Goal: Information Seeking & Learning: Learn about a topic

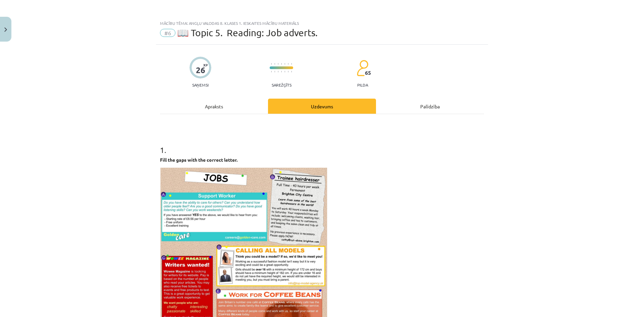
select select "*"
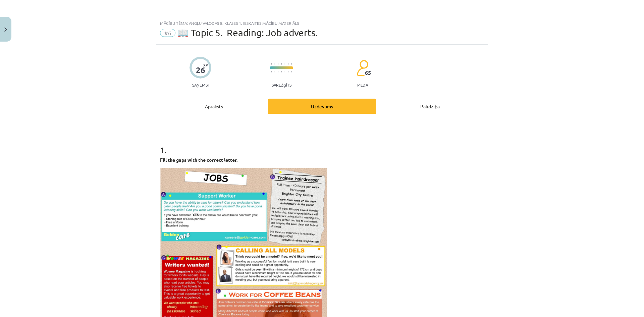
select select "*"
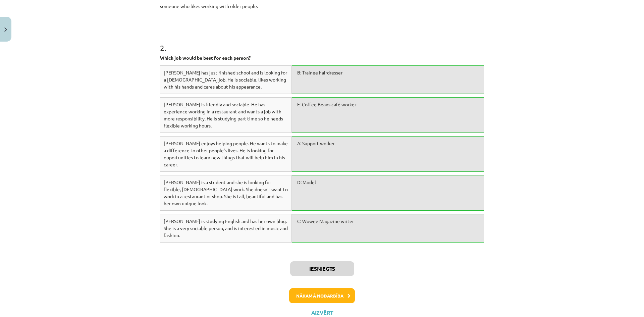
scroll to position [435, 0]
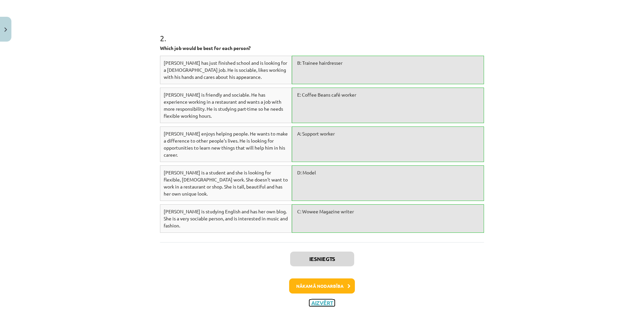
click at [331, 300] on button "Aizvērt" at bounding box center [321, 303] width 25 height 7
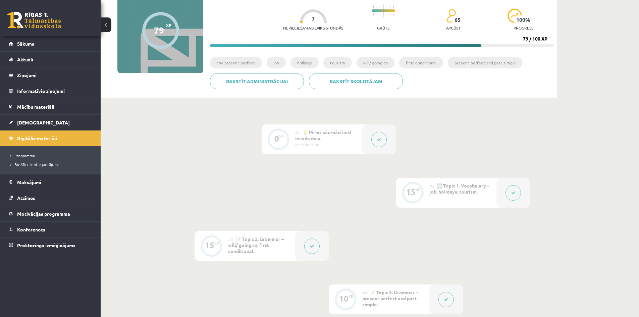
scroll to position [0, 0]
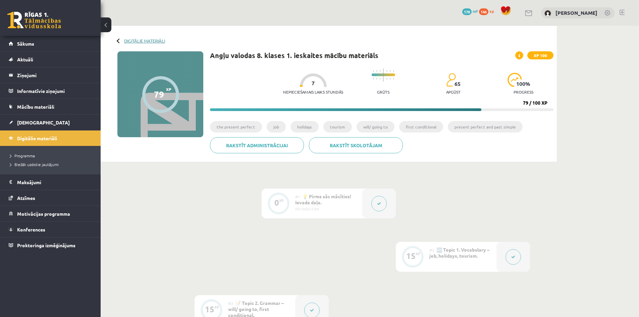
click at [142, 41] on link "Digitālie materiāli" at bounding box center [144, 40] width 41 height 5
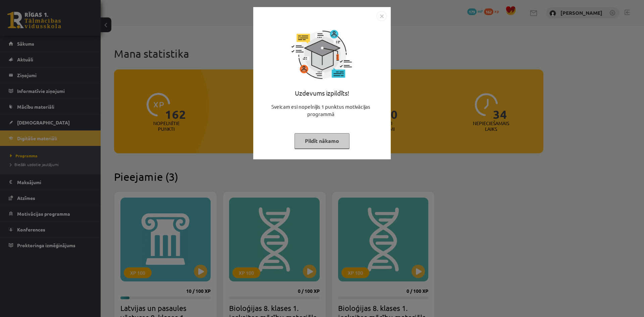
click at [307, 140] on button "Pildīt nākamo" at bounding box center [322, 140] width 55 height 15
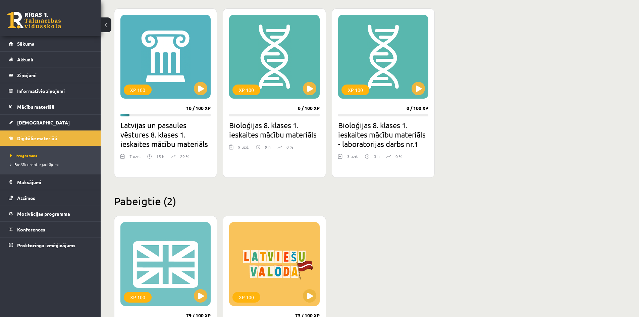
scroll to position [168, 0]
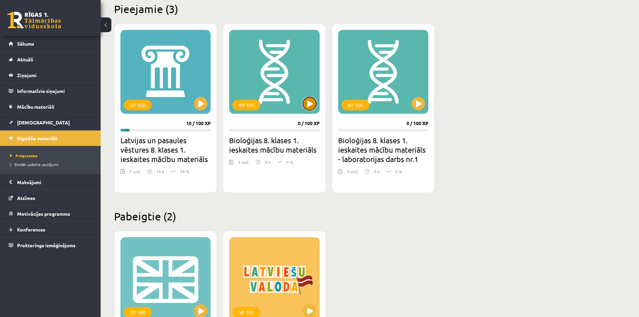
click at [309, 109] on button at bounding box center [309, 103] width 13 height 13
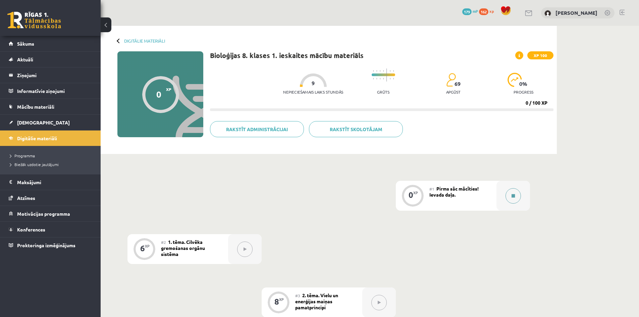
click at [513, 203] on button at bounding box center [513, 195] width 15 height 15
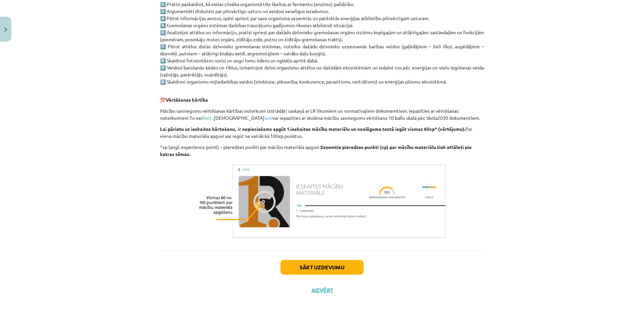
scroll to position [422, 0]
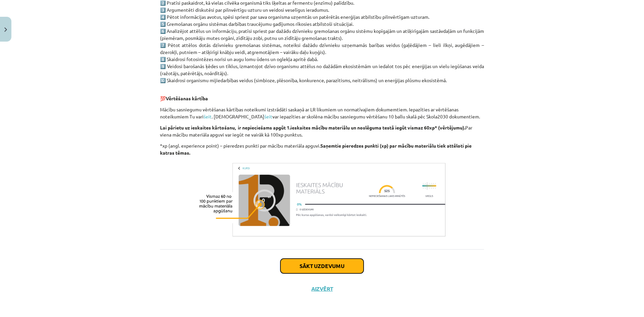
click at [330, 262] on button "Sākt uzdevumu" at bounding box center [321, 266] width 83 height 15
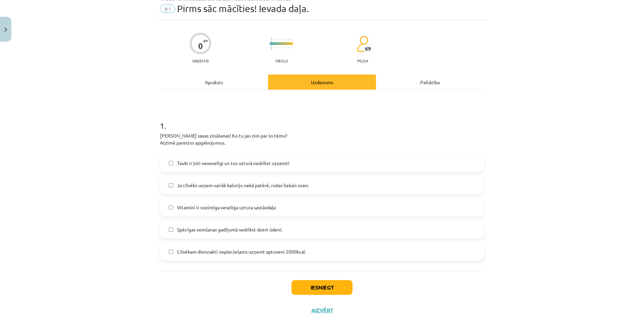
scroll to position [17, 0]
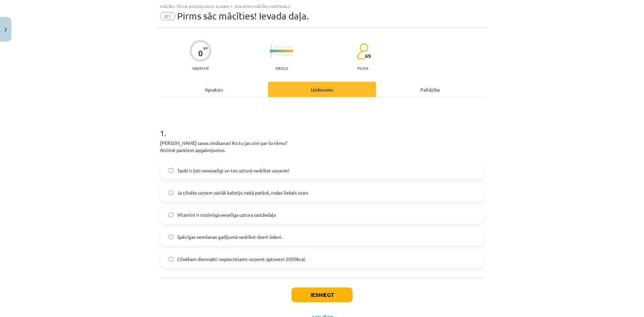
click at [196, 192] on span "Ja cilvēks uzņem vairāk kaloriju nekā patērē, rodas liekais svars" at bounding box center [242, 192] width 131 height 7
click at [177, 218] on span "Vitamīni ir nozīmīga veselīga uztura sastāvdaļa" at bounding box center [226, 214] width 99 height 7
click at [186, 263] on label "Cilvēkam diennaktī nepieciešams uzņemt aptuveni 2000kcal." at bounding box center [322, 259] width 323 height 17
click at [319, 296] on button "Iesniegt" at bounding box center [322, 295] width 61 height 15
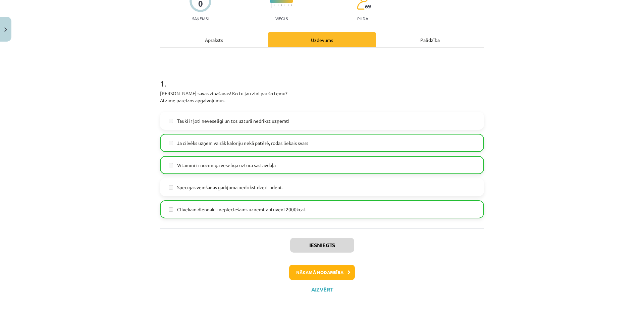
scroll to position [67, 0]
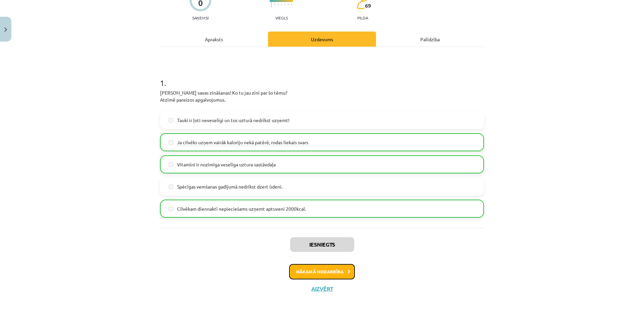
click at [337, 276] on button "Nākamā nodarbība" at bounding box center [322, 271] width 66 height 15
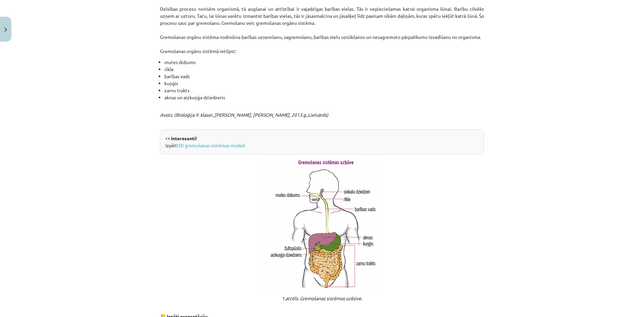
scroll to position [241, 0]
click at [228, 148] on link "3D gremošanas sistēmas modeli" at bounding box center [211, 145] width 67 height 6
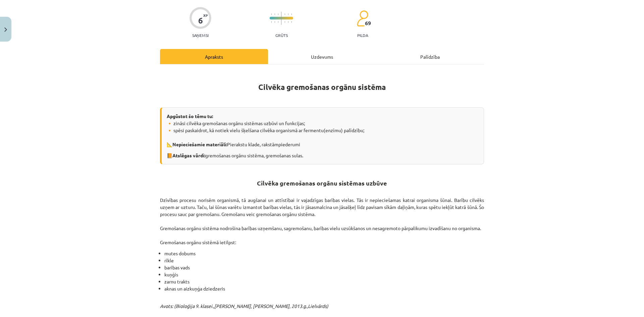
scroll to position [0, 0]
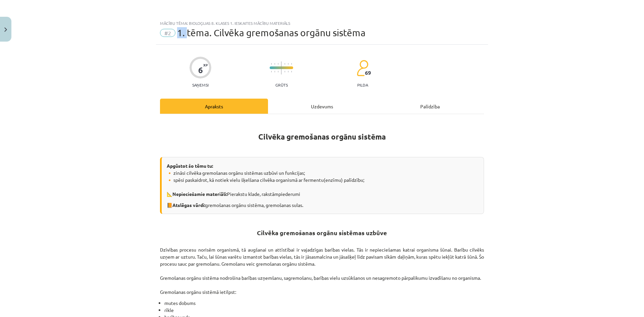
drag, startPoint x: 175, startPoint y: 33, endPoint x: 184, endPoint y: 32, distance: 9.1
click at [184, 32] on span "1. tēma. Cilvēka gremošanas orgānu sistēma" at bounding box center [271, 32] width 189 height 11
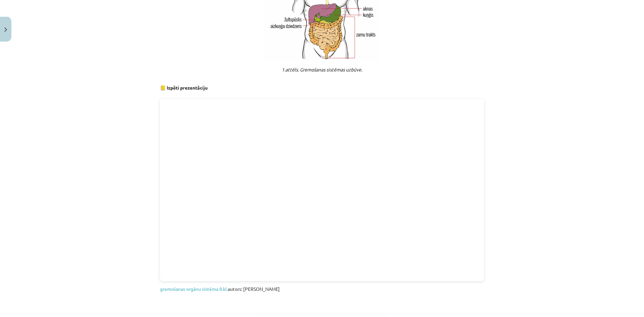
scroll to position [503, 0]
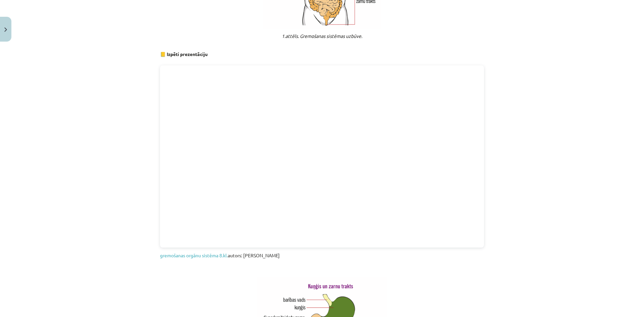
drag, startPoint x: 264, startPoint y: 254, endPoint x: 126, endPoint y: 197, distance: 149.7
click at [125, 201] on div "Mācību tēma: Bioloģijas 8. klases 1. ieskaites mācību materiāls #2 1. tēma. Cil…" at bounding box center [322, 158] width 644 height 317
drag, startPoint x: 480, startPoint y: 171, endPoint x: 521, endPoint y: 244, distance: 84.1
click at [521, 244] on div "Mācību tēma: Bioloģijas 8. klases 1. ieskaites mācību materiāls #2 1. tēma. Cil…" at bounding box center [322, 158] width 644 height 317
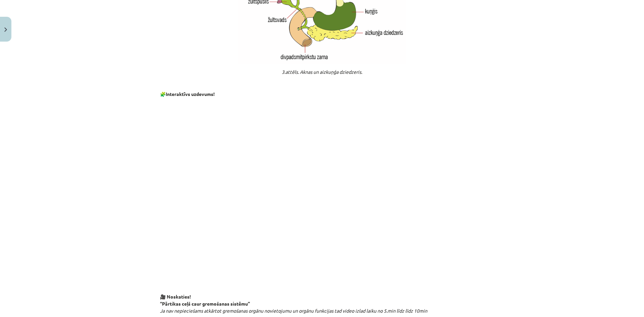
scroll to position [1013, 0]
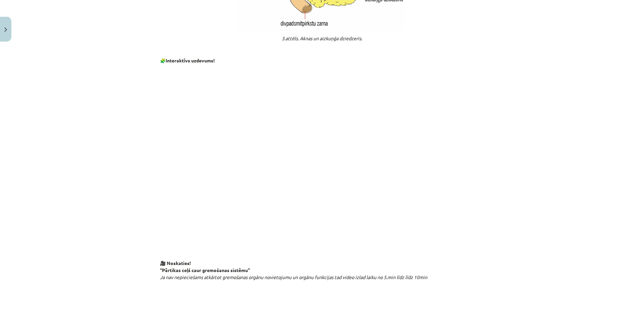
click at [134, 93] on div "Mācību tēma: Bioloģijas 8. klases 1. ieskaites mācību materiāls #2 1. tēma. Cil…" at bounding box center [322, 158] width 644 height 317
click at [151, 161] on div "Mācību tēma: Bioloģijas 8. klases 1. ieskaites mācību materiāls #2 1. tēma. Cil…" at bounding box center [322, 158] width 644 height 317
click at [146, 194] on div "Mācību tēma: Bioloģijas 8. klases 1. ieskaites mācību materiāls #2 1. tēma. Cil…" at bounding box center [322, 158] width 644 height 317
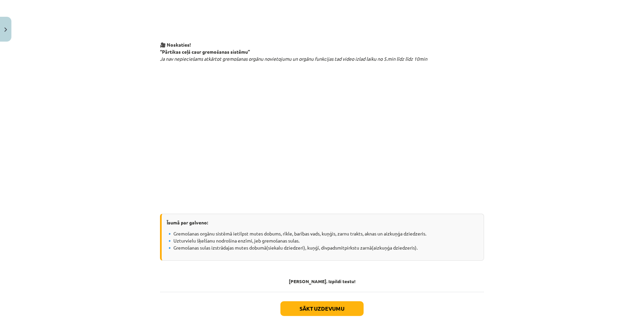
scroll to position [1248, 0]
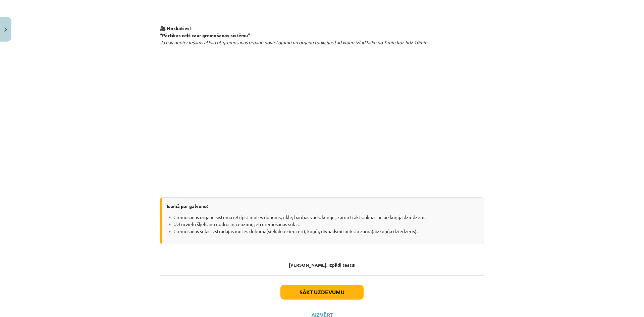
drag, startPoint x: 171, startPoint y: 224, endPoint x: 418, endPoint y: 249, distance: 247.9
click at [418, 244] on div "Īsumā par galveno: 🔹 Gremošanas orgānu sistēmā ietilpst mutes dobums, rīkle, ba…" at bounding box center [322, 220] width 324 height 47
copy p "remošanas orgānu sistēmā ietilpst mutes dobums, rīkle, barības vads, kuņģis, za…"
click at [166, 168] on p at bounding box center [322, 118] width 324 height 122
click at [104, 150] on div "Mācību tēma: Bioloģijas 8. klases 1. ieskaites mācību materiāls #2 1. tēma. Cil…" at bounding box center [322, 158] width 644 height 317
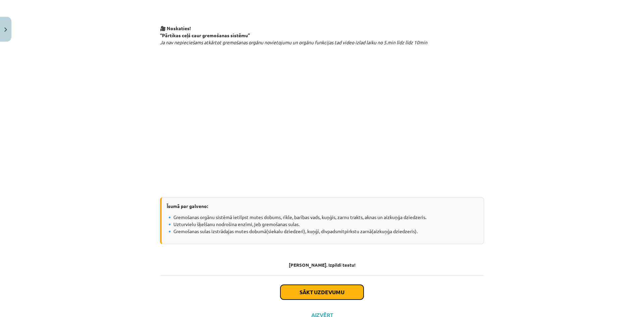
click at [328, 300] on button "Sākt uzdevumu" at bounding box center [321, 292] width 83 height 15
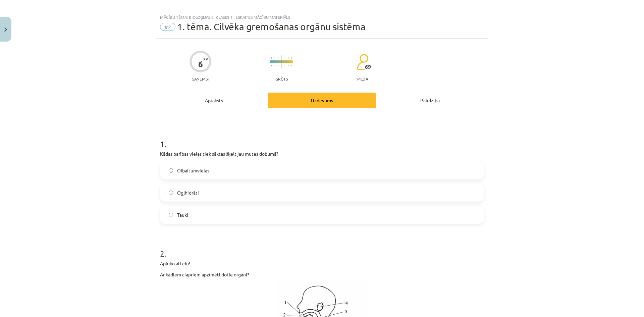
scroll to position [0, 0]
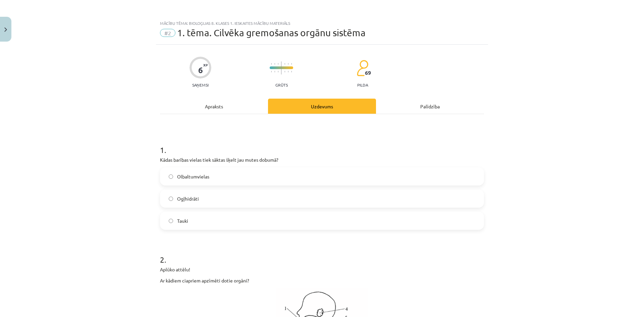
click at [201, 198] on label "Ogļhidrāti" at bounding box center [322, 198] width 323 height 17
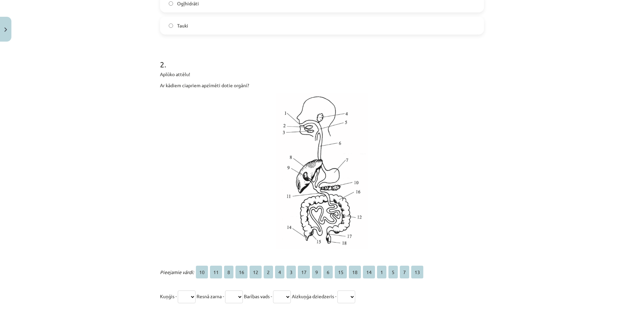
scroll to position [235, 0]
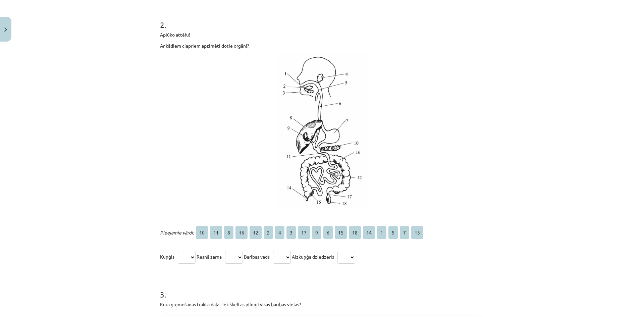
click at [186, 259] on select "** ** * ** ** * * * ** * * ** ** ** * * * **" at bounding box center [187, 257] width 18 height 13
select select "*"
click at [178, 251] on select "** ** * ** ** * * * ** * * ** ** ** * * * **" at bounding box center [187, 257] width 18 height 13
click at [243, 258] on select "** ** * ** ** * * * ** * * ** ** ** * * * **" at bounding box center [234, 257] width 18 height 13
select select "**"
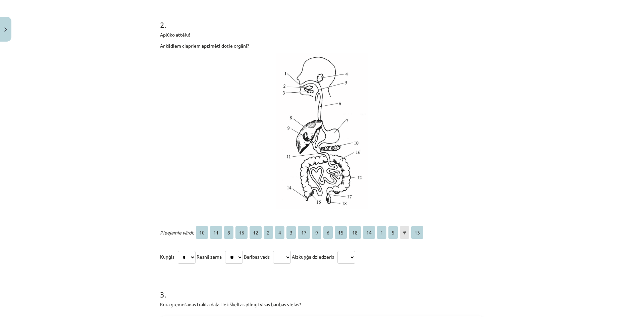
click at [228, 251] on select "** ** * ** ** * * * ** * * ** ** ** * * * **" at bounding box center [234, 257] width 18 height 13
click at [291, 260] on select "** ** * ** ** * * * ** * * ** ** ** * * * **" at bounding box center [282, 257] width 18 height 13
select select "*"
click at [280, 251] on select "** ** * ** ** * * * ** * * ** ** ** * * * **" at bounding box center [282, 257] width 18 height 13
click at [355, 257] on select "** ** * ** ** * * * ** * * ** ** ** * * * **" at bounding box center [347, 257] width 18 height 13
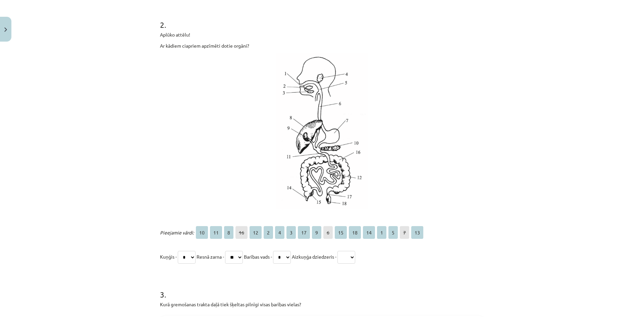
select select "**"
click at [349, 251] on select "** ** * ** ** * * * ** * * ** ** ** * * * **" at bounding box center [347, 257] width 18 height 13
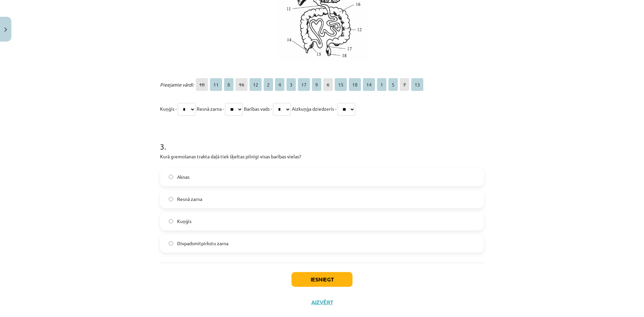
scroll to position [396, 0]
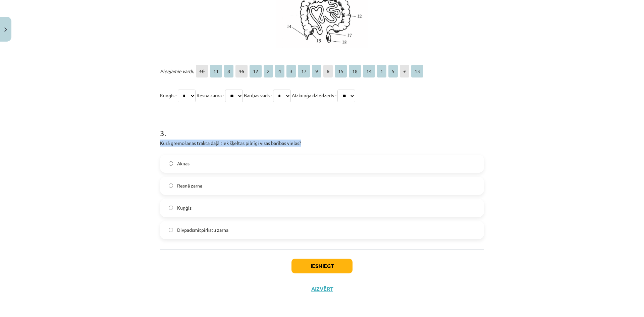
drag, startPoint x: 154, startPoint y: 145, endPoint x: 303, endPoint y: 144, distance: 149.3
copy p "Kurā gremošanas trakta daļā tiek šķeltas pilnīgi visas barības vielas?"
click at [352, 130] on h1 "3 ." at bounding box center [322, 127] width 324 height 21
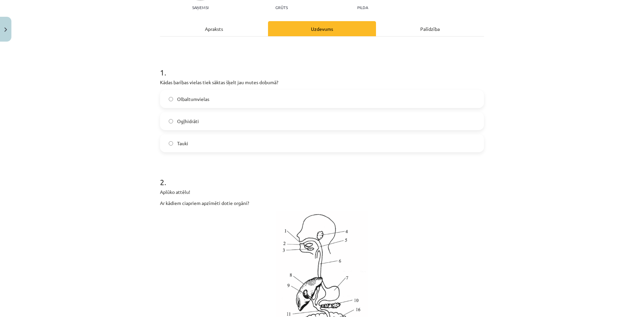
scroll to position [0, 0]
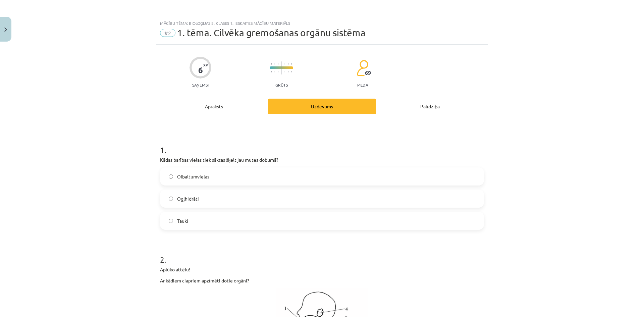
click at [226, 106] on div "Apraksts" at bounding box center [214, 106] width 108 height 15
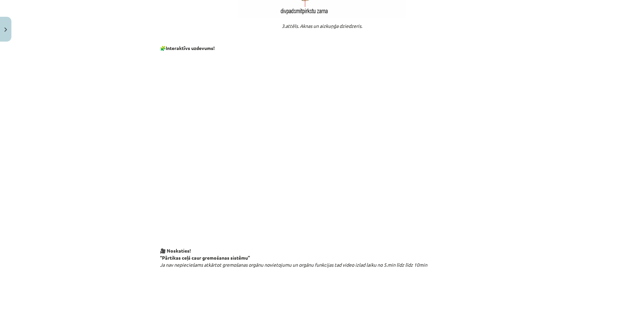
scroll to position [1023, 0]
click at [502, 218] on div "Mācību tēma: Bioloģijas 8. klases 1. ieskaites mācību materiāls #2 1. tēma. Cil…" at bounding box center [322, 158] width 644 height 317
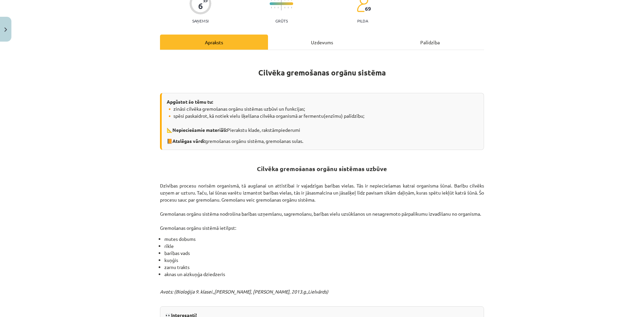
scroll to position [0, 0]
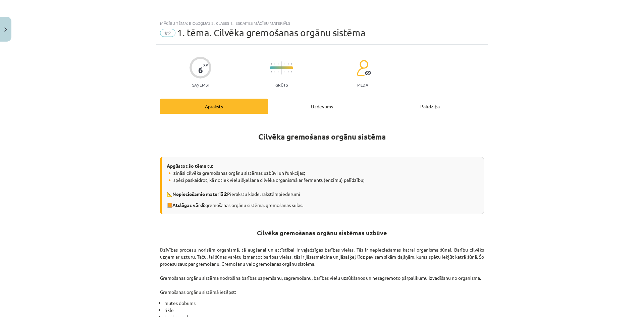
click at [326, 108] on div "Uzdevums" at bounding box center [322, 106] width 108 height 15
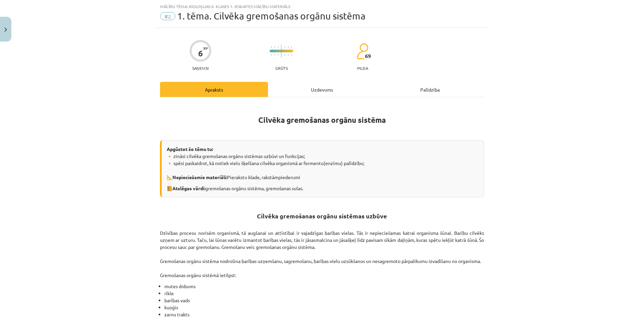
select select "*"
select select "**"
select select "*"
select select "**"
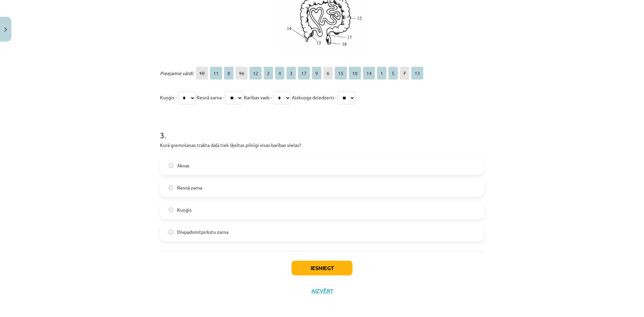
scroll to position [396, 0]
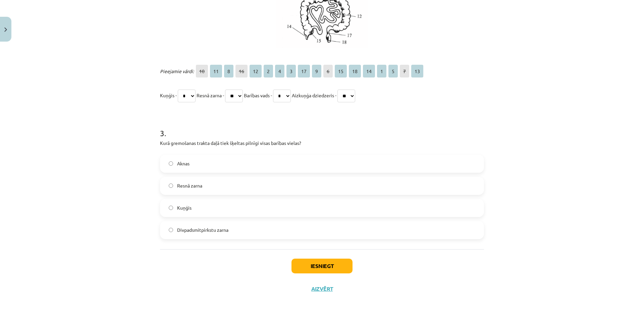
click at [217, 207] on label "Kuņģis" at bounding box center [322, 208] width 323 height 17
click at [312, 263] on button "Iesniegt" at bounding box center [322, 266] width 61 height 15
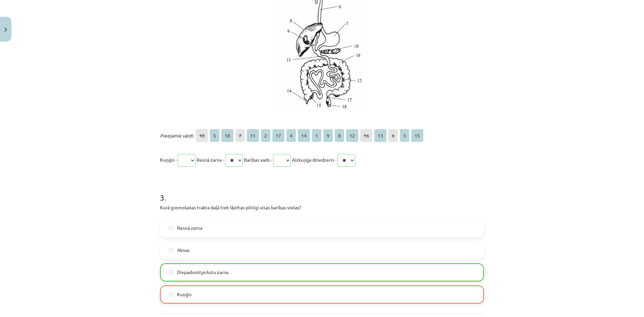
scroll to position [417, 0]
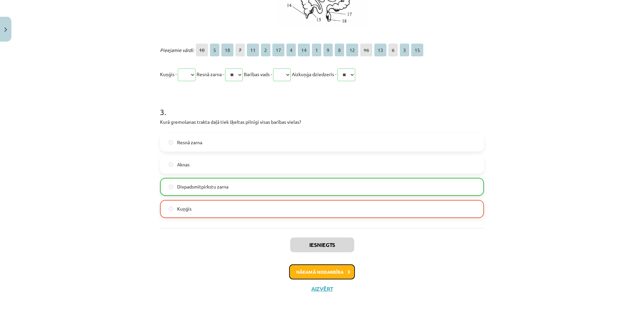
click at [334, 271] on button "Nākamā nodarbība" at bounding box center [322, 271] width 66 height 15
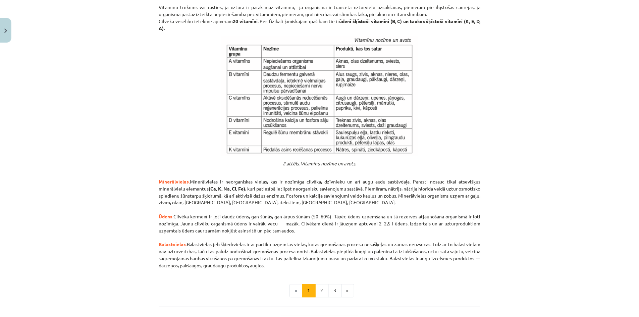
scroll to position [651, 0]
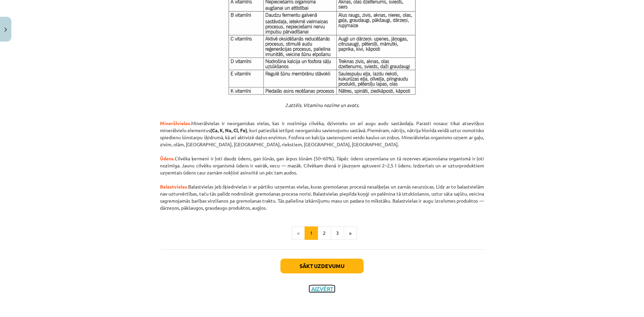
click at [316, 291] on button "Aizvērt" at bounding box center [321, 289] width 25 height 7
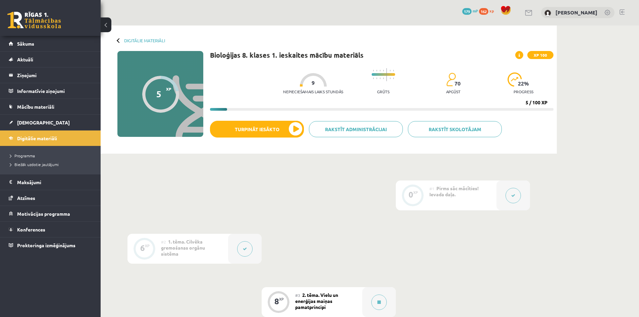
scroll to position [0, 0]
click at [105, 23] on button at bounding box center [106, 24] width 11 height 15
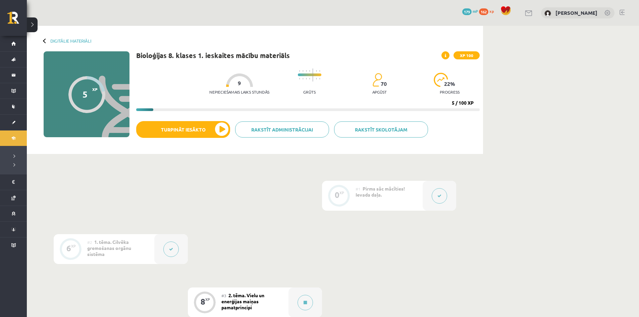
click at [35, 26] on button at bounding box center [32, 24] width 11 height 15
